Goal: Check status: Check status

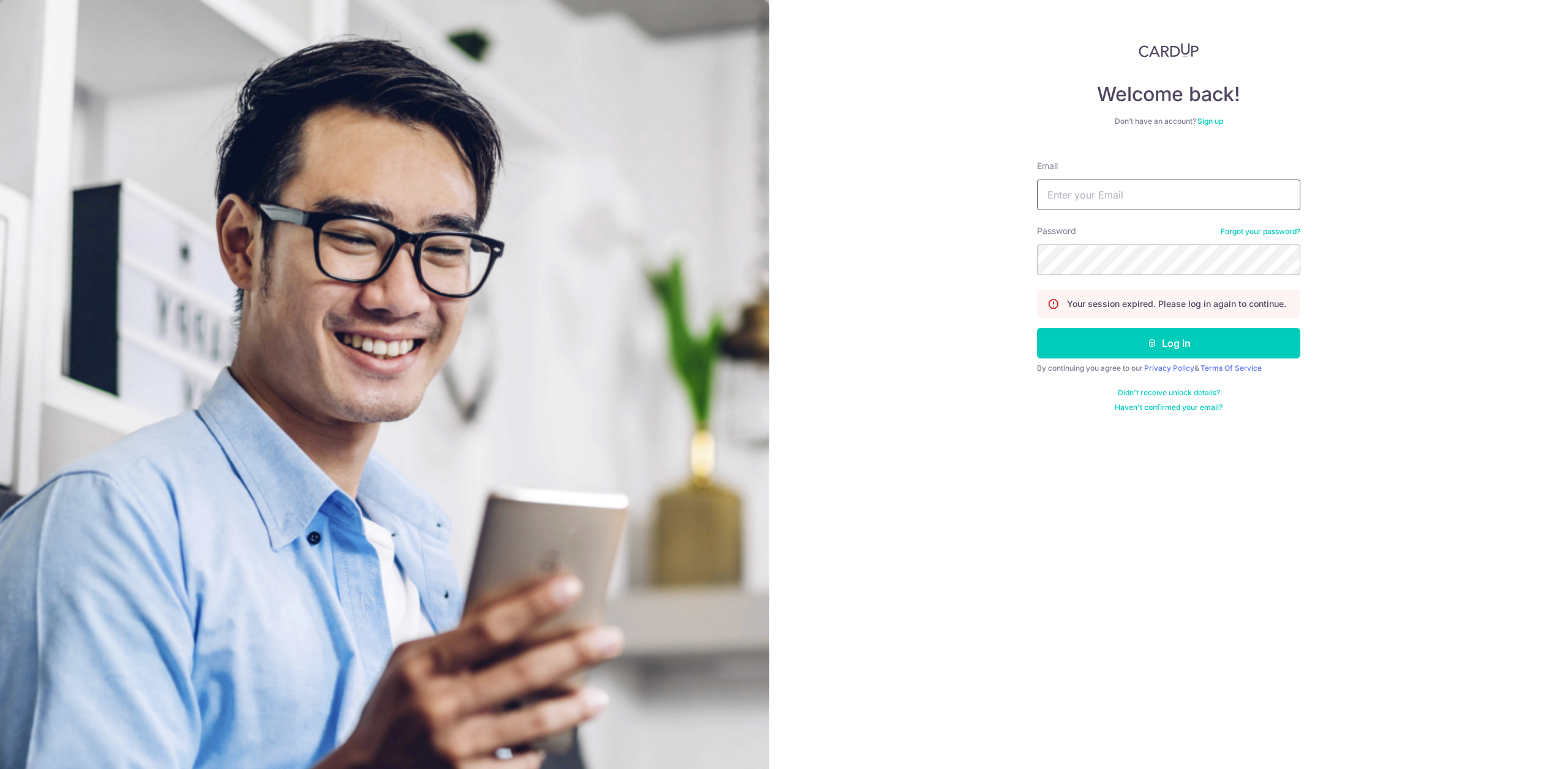
type input "[EMAIL_ADDRESS][DOMAIN_NAME]"
drag, startPoint x: 0, startPoint y: 0, endPoint x: 1167, endPoint y: 326, distance: 1211.7
click at [1167, 326] on form "Email [EMAIL_ADDRESS][DOMAIN_NAME] Password Forgot your password? Your session …" at bounding box center [1169, 282] width 263 height 262
click at [1168, 348] on button "Log in" at bounding box center [1169, 343] width 263 height 31
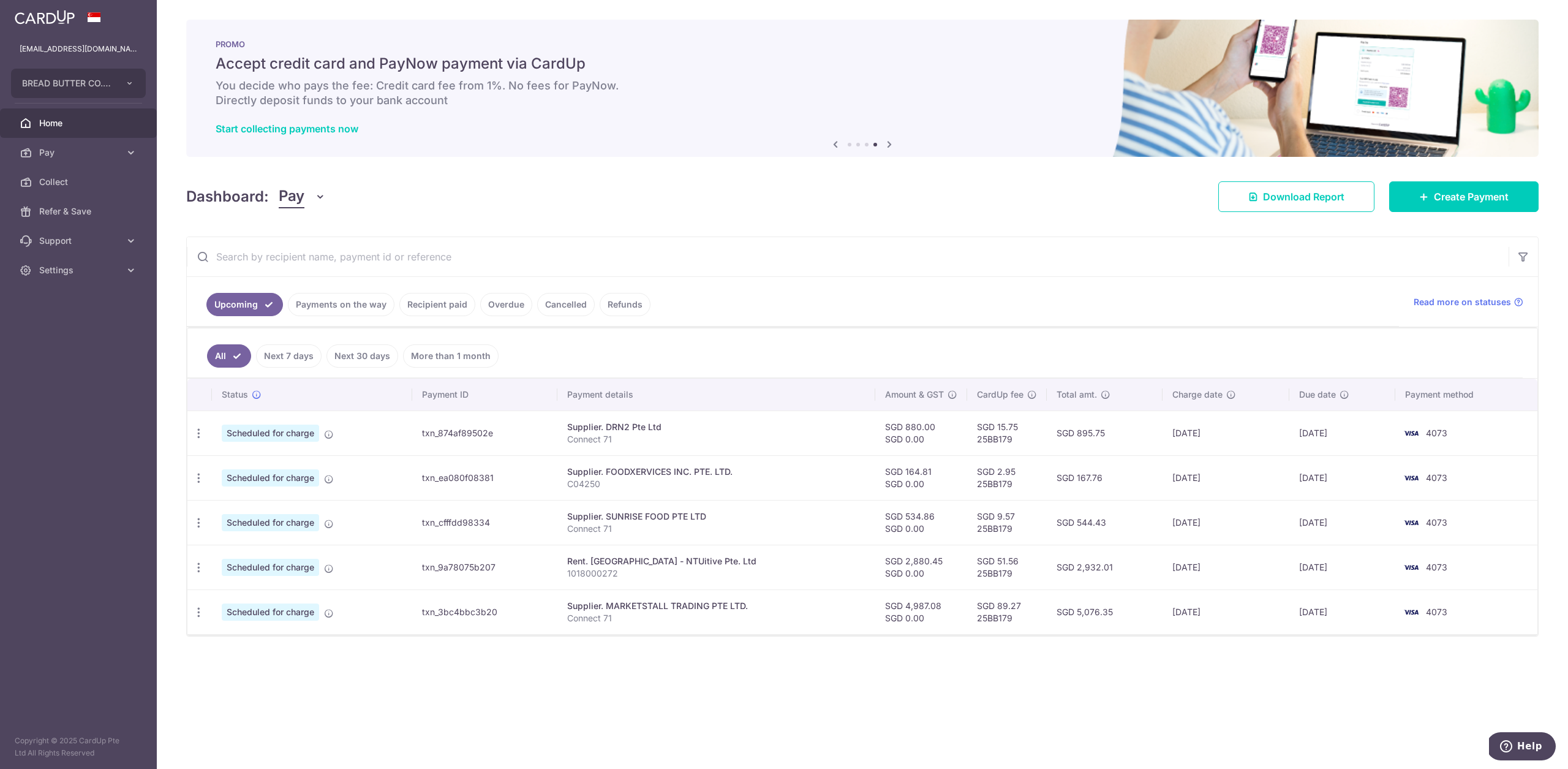
click at [293, 352] on link "Next 7 days" at bounding box center [289, 356] width 66 height 24
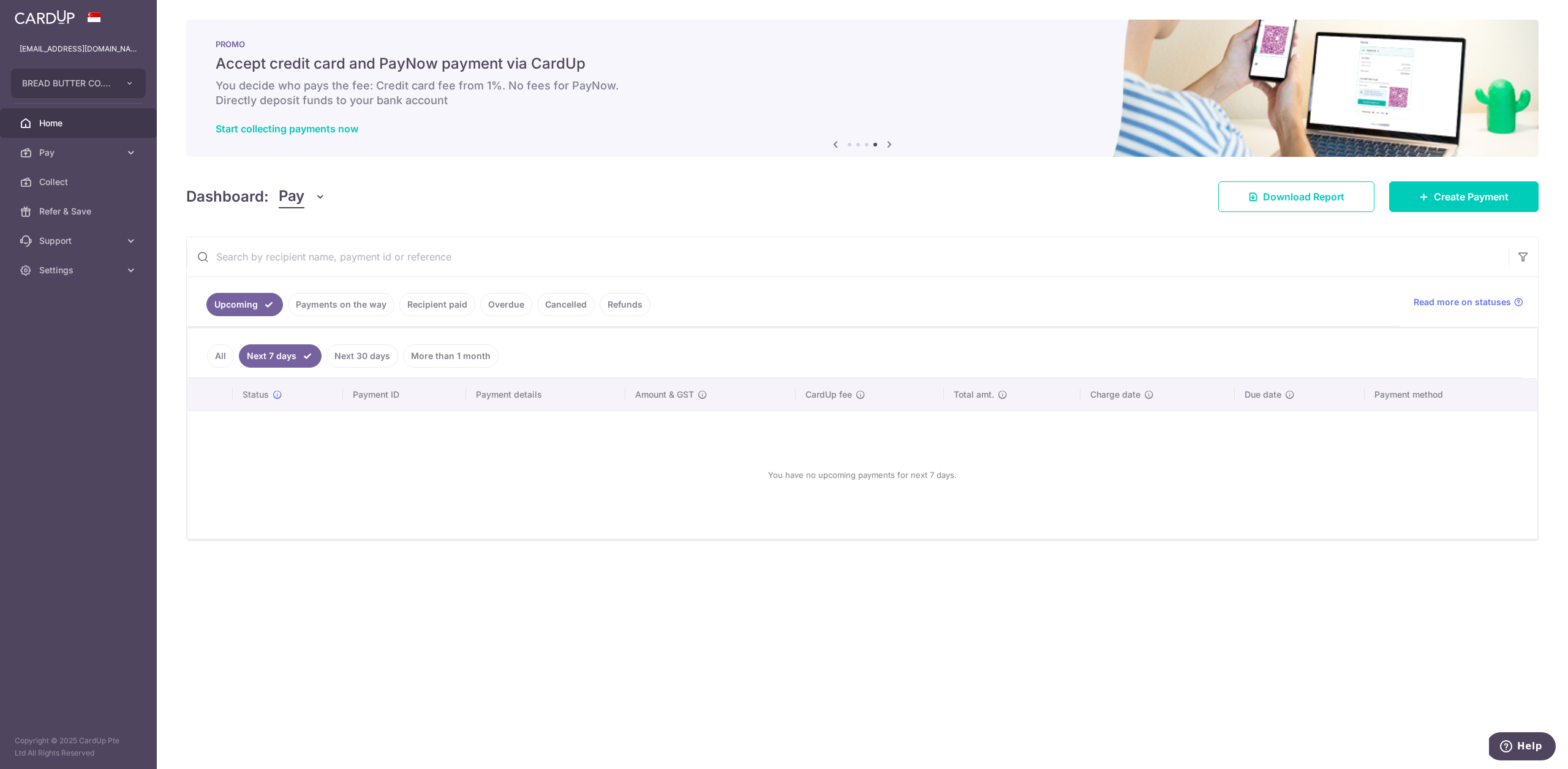
click at [355, 363] on link "Next 30 days" at bounding box center [362, 356] width 72 height 24
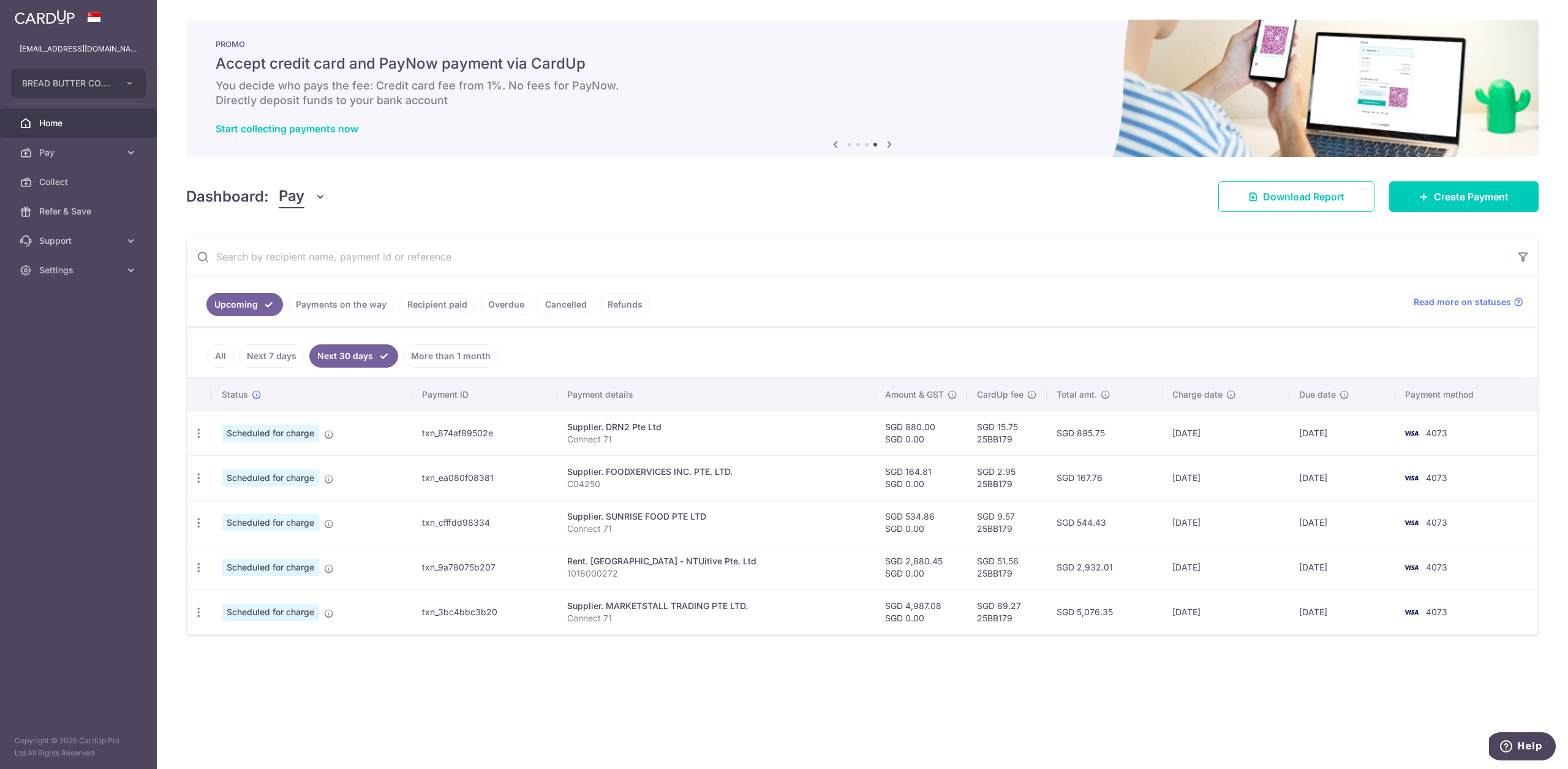
click at [436, 358] on link "More than 1 month" at bounding box center [451, 356] width 96 height 24
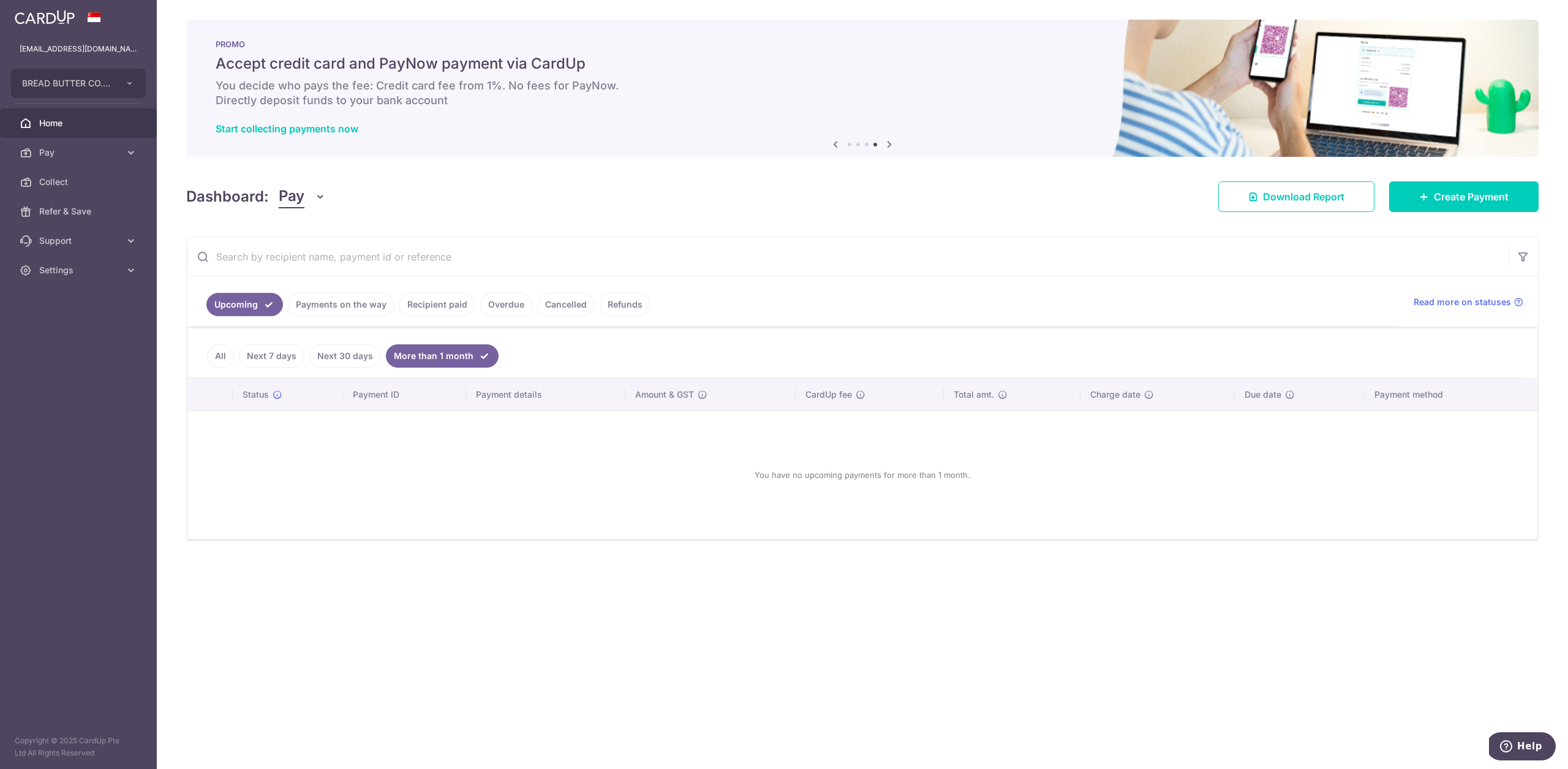
click at [241, 356] on link "Next 7 days" at bounding box center [272, 356] width 66 height 24
click at [231, 354] on link "All" at bounding box center [220, 356] width 27 height 24
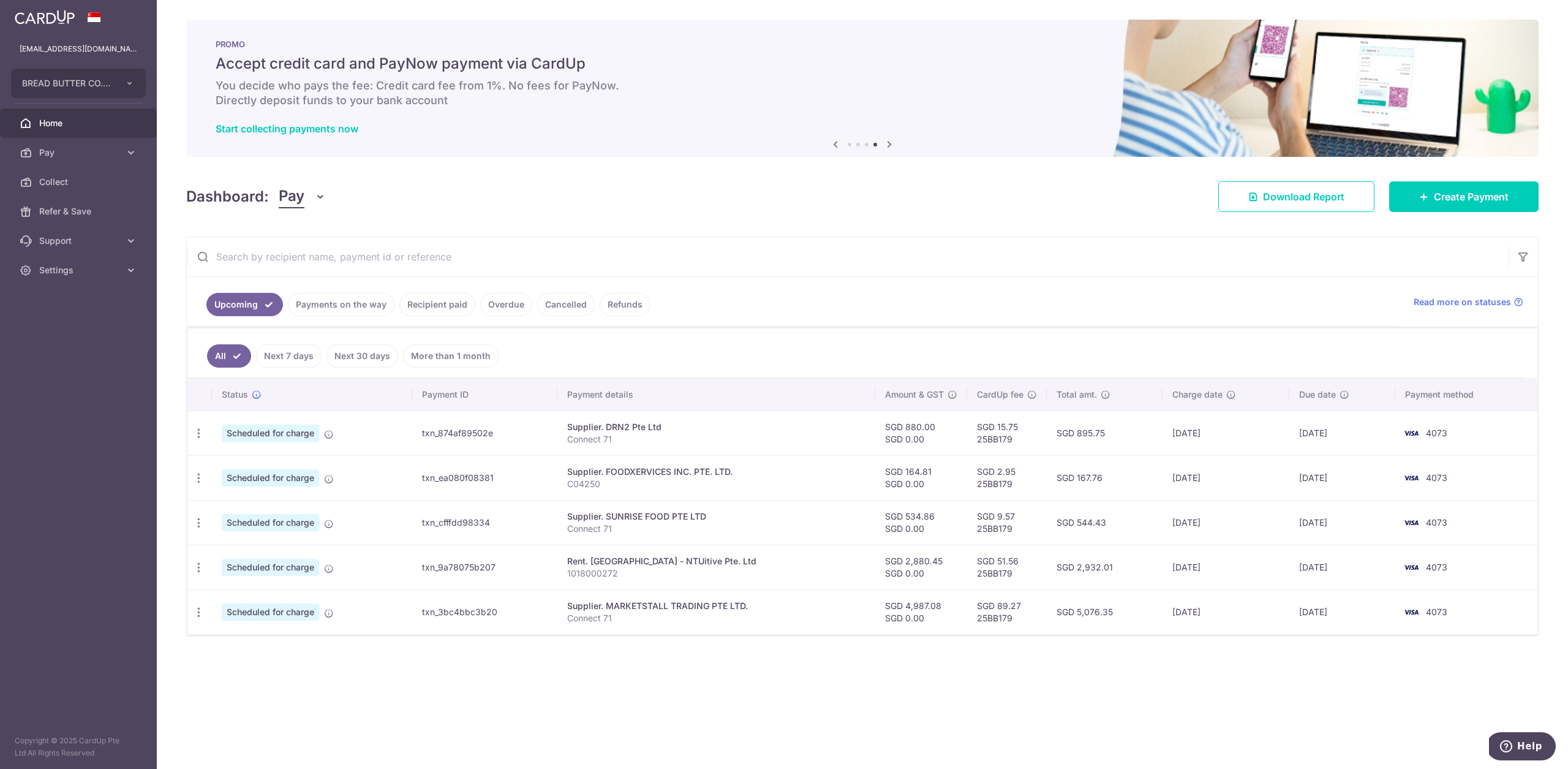
click at [343, 305] on link "Payments on the way" at bounding box center [340, 304] width 107 height 24
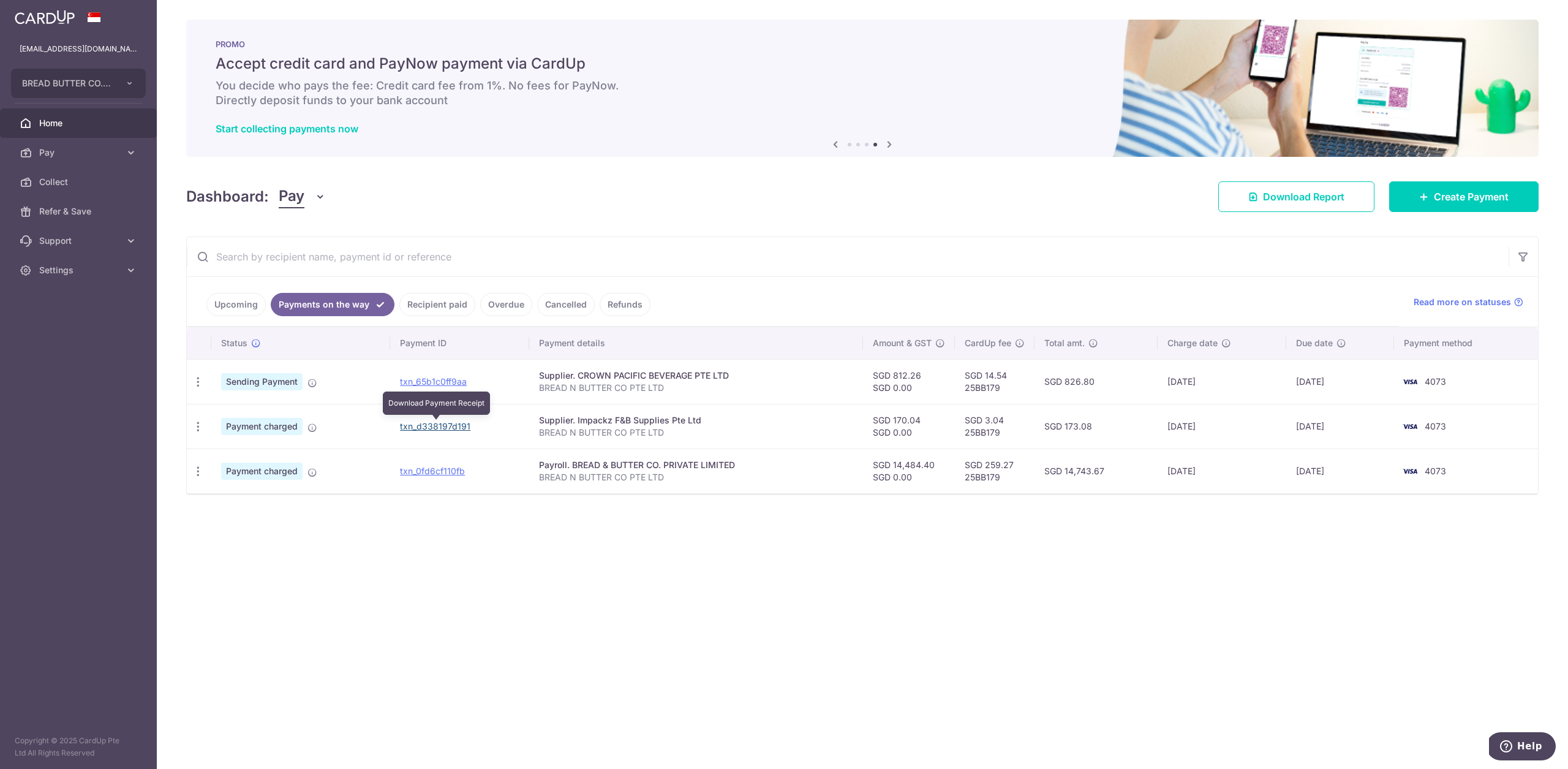
click at [445, 427] on link "txn_d338197d191" at bounding box center [435, 426] width 70 height 11
